Goal: Task Accomplishment & Management: Complete application form

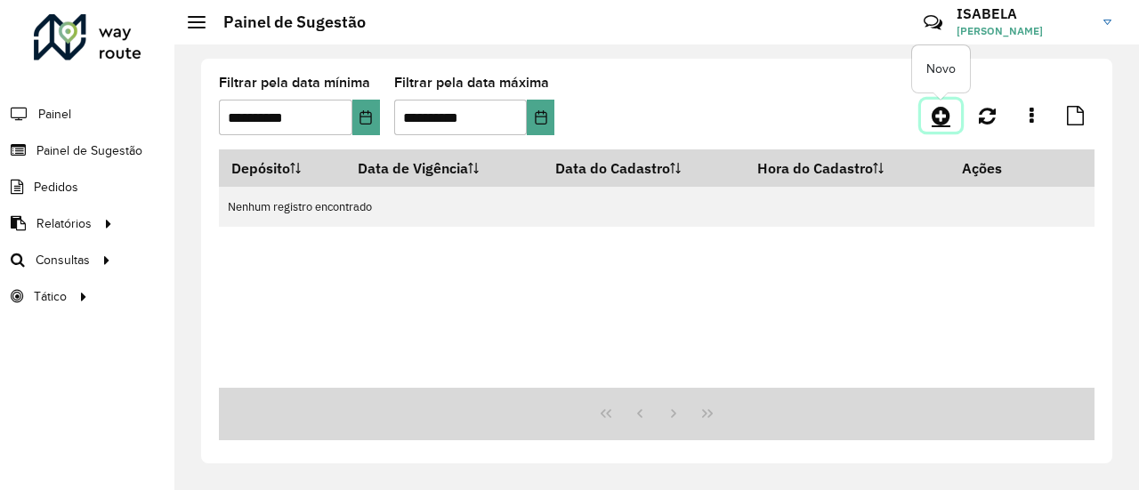
click at [941, 123] on icon at bounding box center [941, 115] width 19 height 21
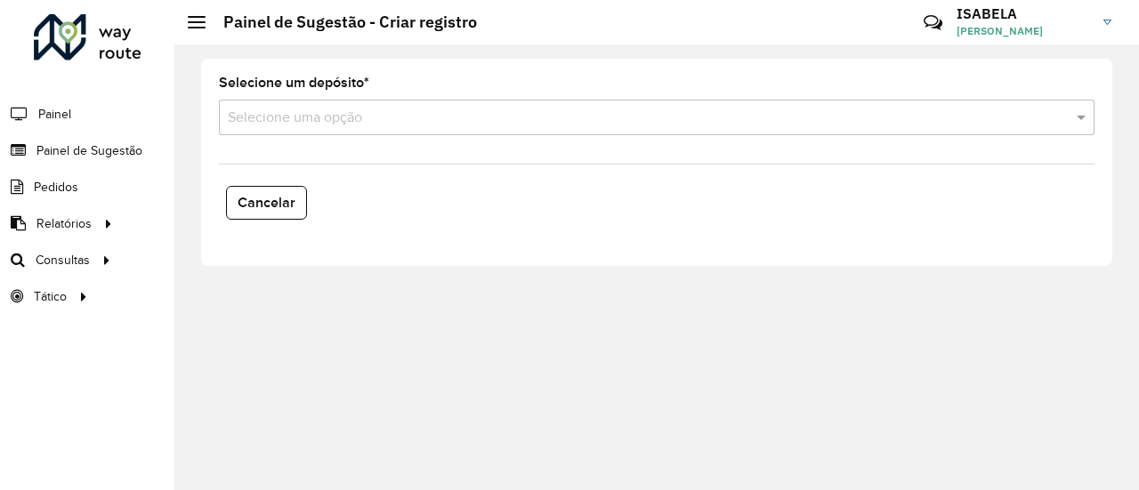
click at [575, 115] on input "text" at bounding box center [639, 118] width 822 height 21
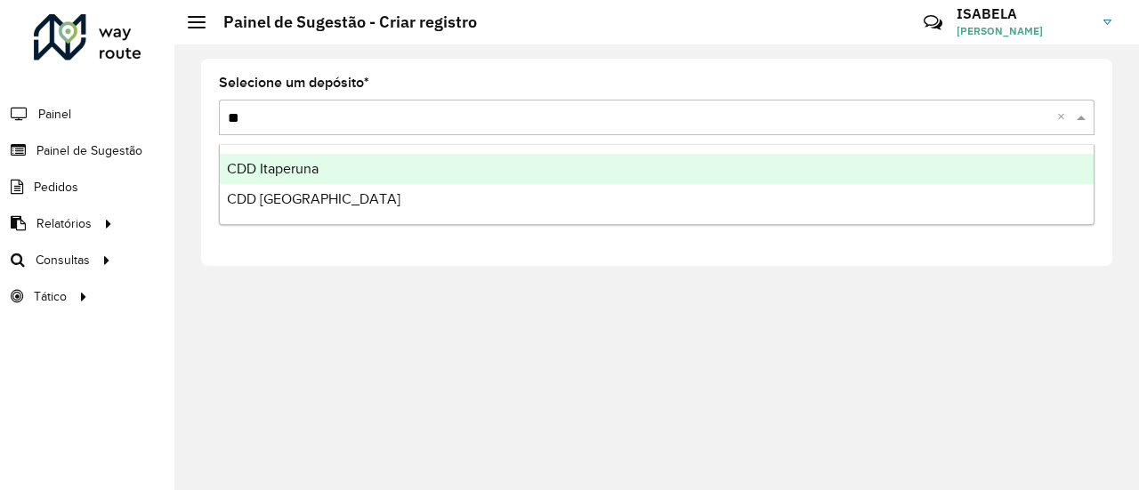
type input "***"
click at [478, 182] on div "CDD [GEOGRAPHIC_DATA]" at bounding box center [657, 169] width 874 height 30
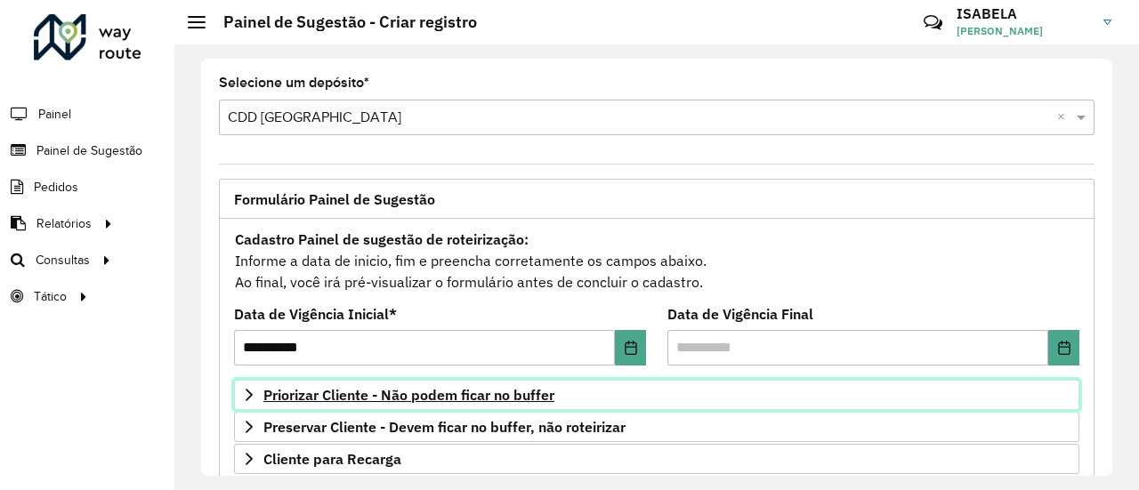
click at [447, 388] on span "Priorizar Cliente - Não podem ficar no buffer" at bounding box center [408, 395] width 291 height 14
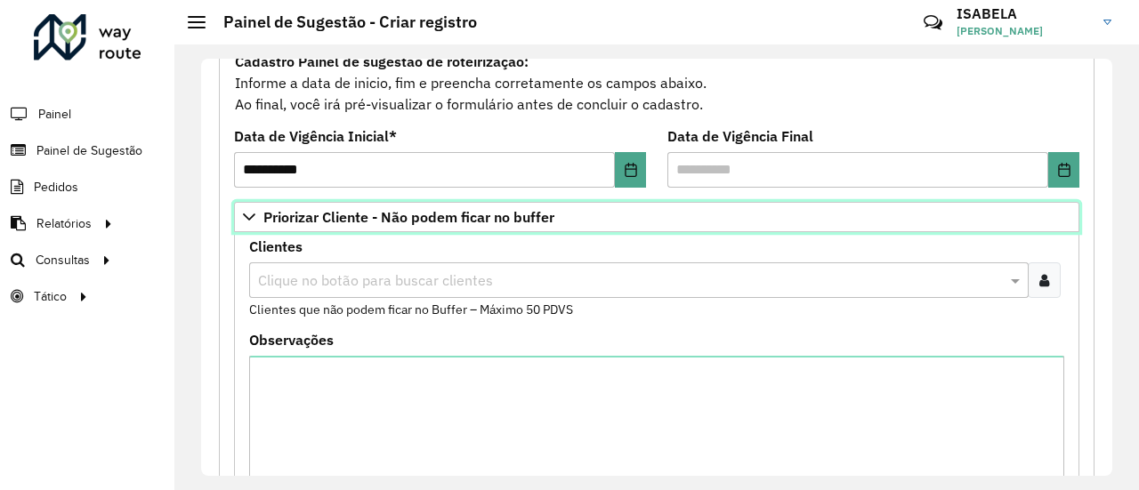
scroll to position [356, 0]
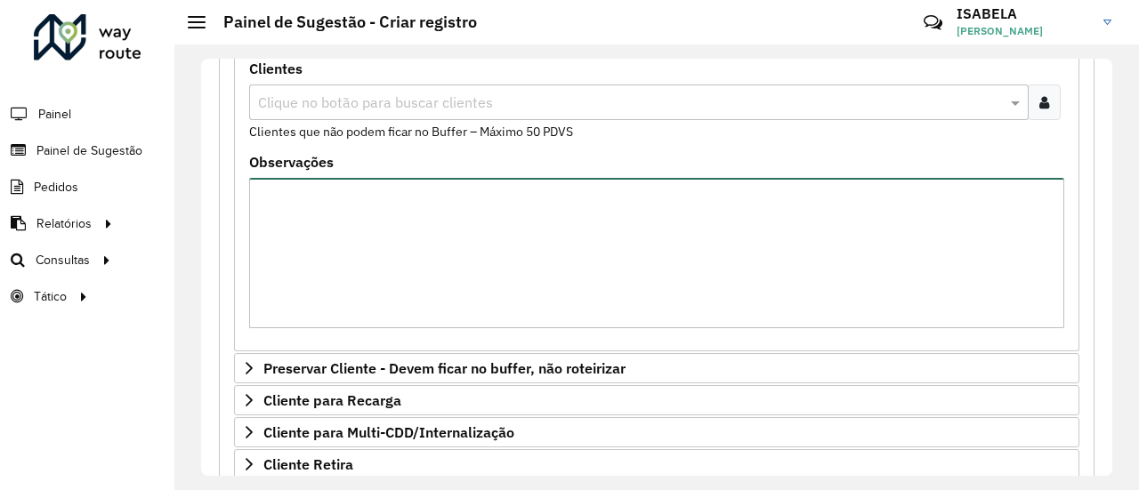
click at [407, 289] on textarea "Observações" at bounding box center [656, 253] width 815 height 150
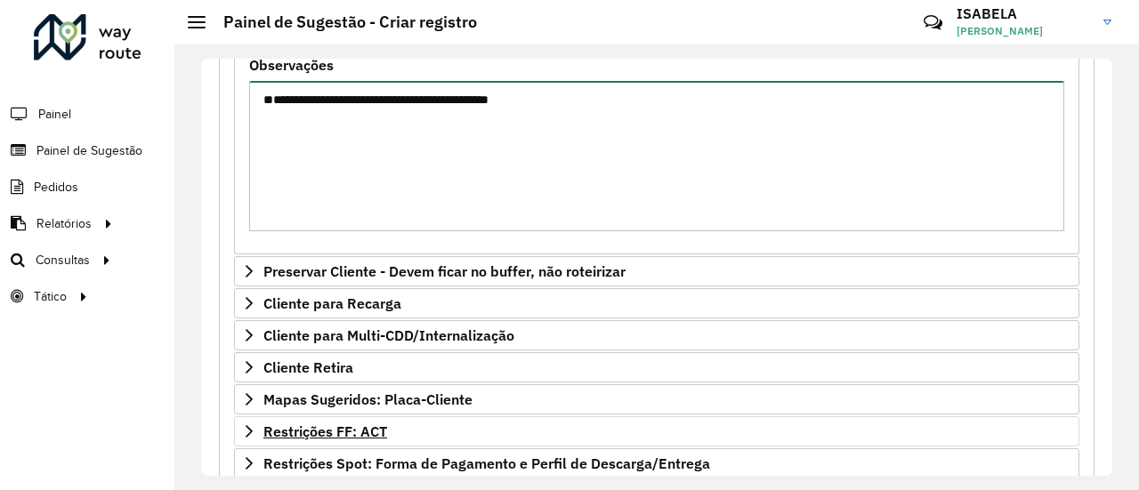
scroll to position [623, 0]
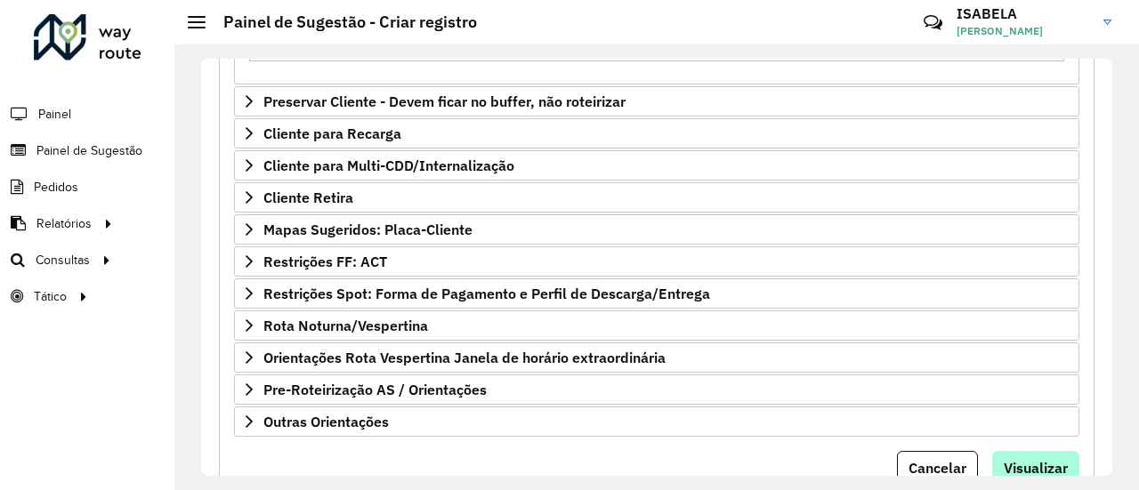
type textarea "**********"
click at [1033, 453] on button "Visualizar" at bounding box center [1036, 468] width 87 height 34
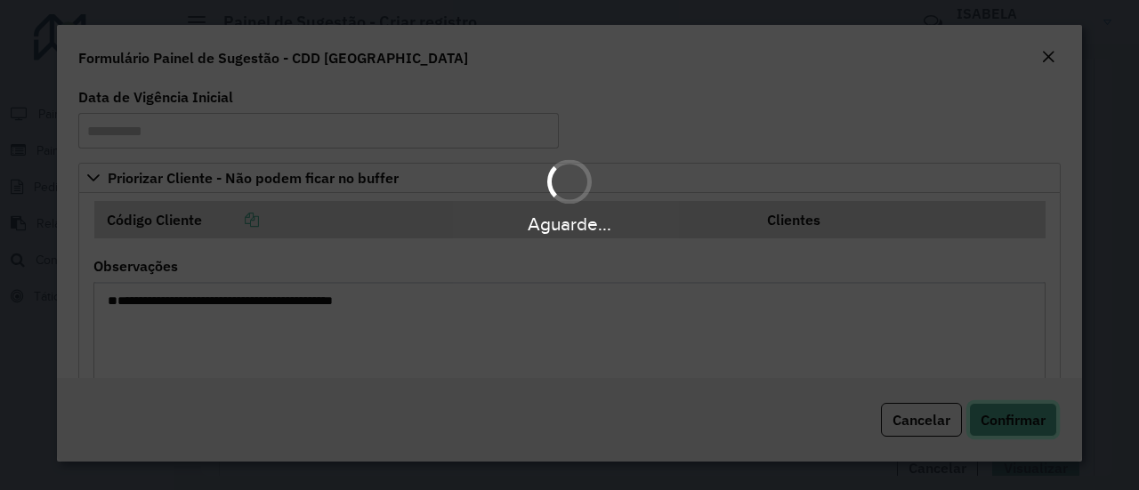
click at [1039, 415] on span "Confirmar" at bounding box center [1013, 420] width 65 height 18
